Goal: Find contact information: Find contact information

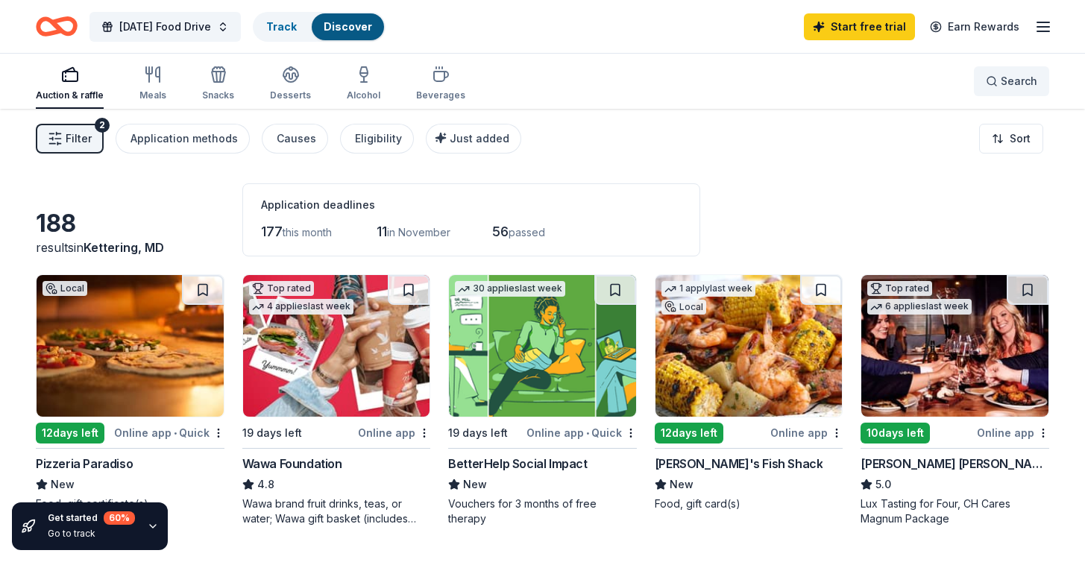
click at [981, 84] on button "Search" at bounding box center [1011, 81] width 75 height 30
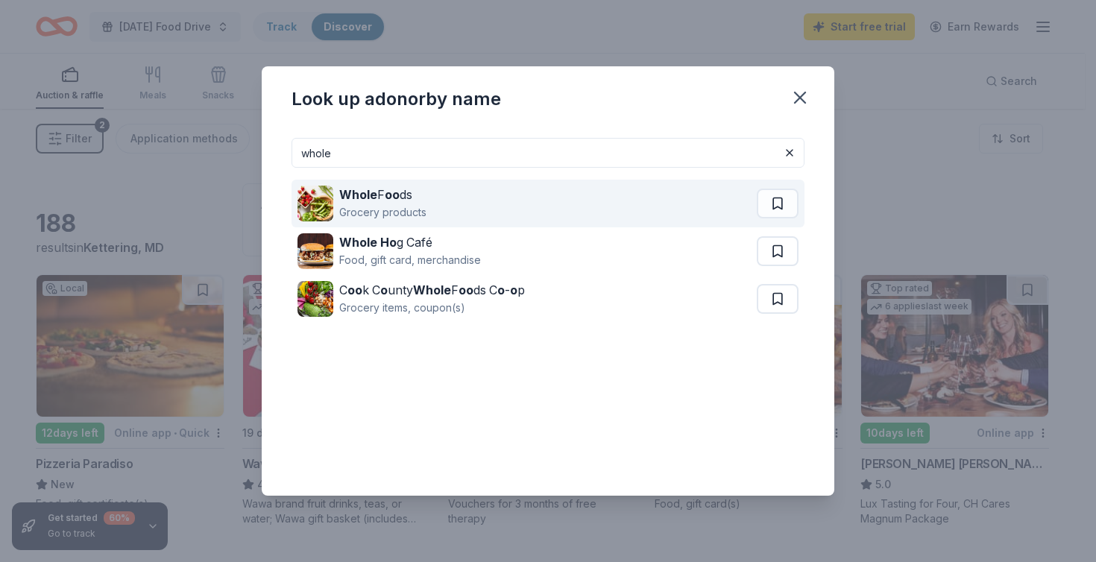
type input "whole"
click at [506, 204] on div "Whole F oo ds Grocery products" at bounding box center [527, 204] width 459 height 48
click at [386, 205] on div "Grocery products" at bounding box center [382, 213] width 87 height 18
click at [462, 197] on div "Whole F oo ds Grocery products" at bounding box center [527, 204] width 459 height 48
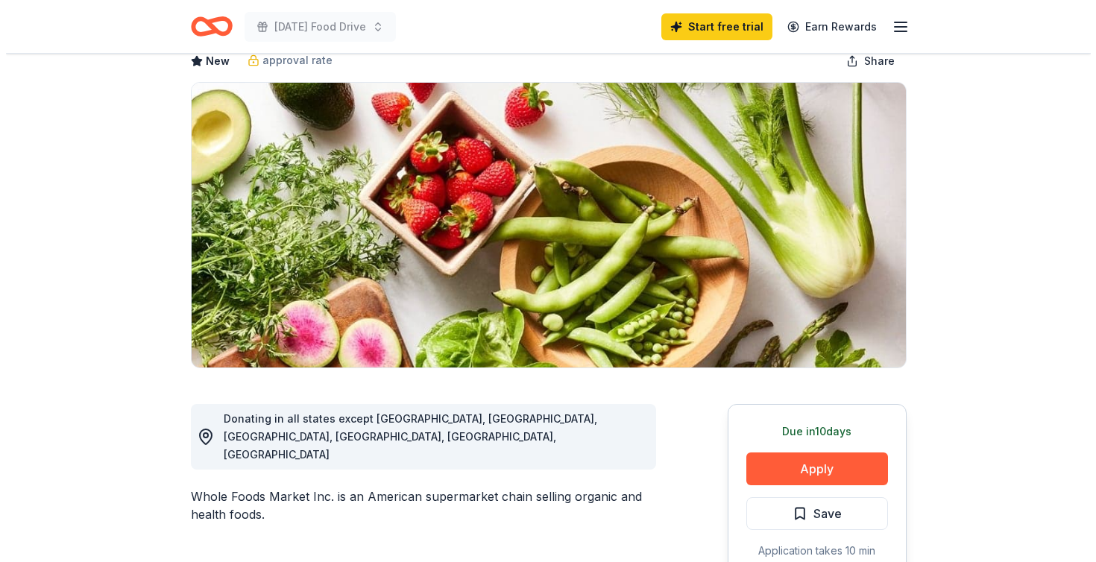
scroll to position [125, 0]
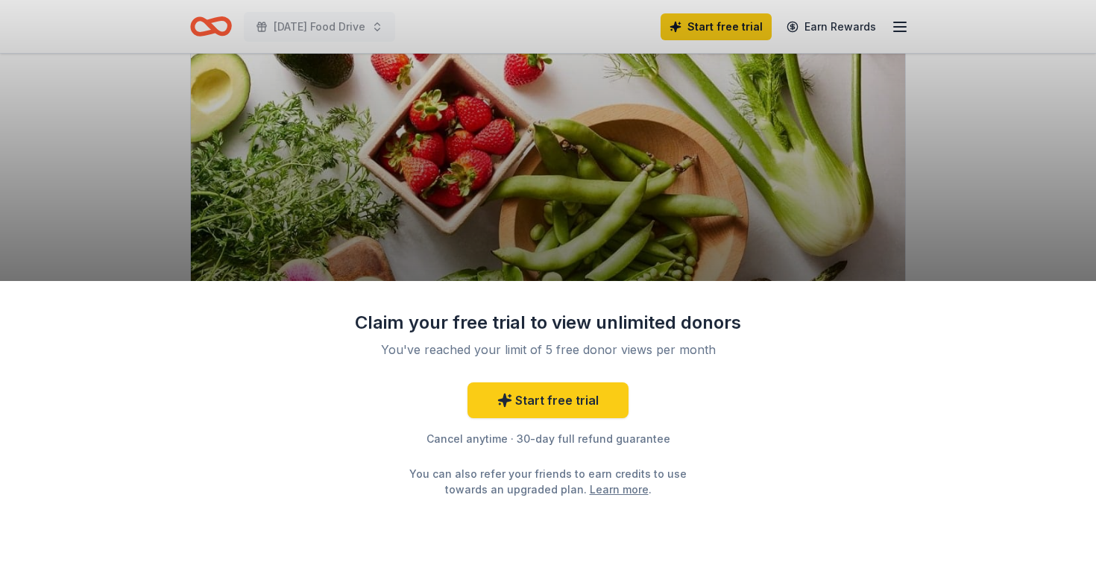
scroll to position [128, 0]
click at [566, 402] on link "Start free trial" at bounding box center [548, 401] width 161 height 36
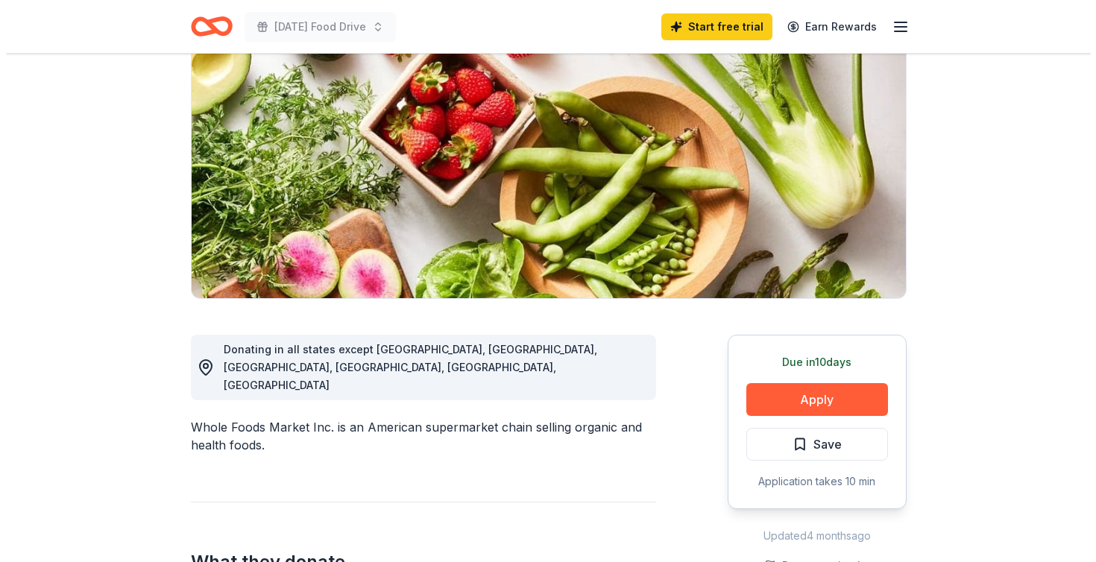
scroll to position [157, 0]
